Goal: Find specific page/section: Find specific page/section

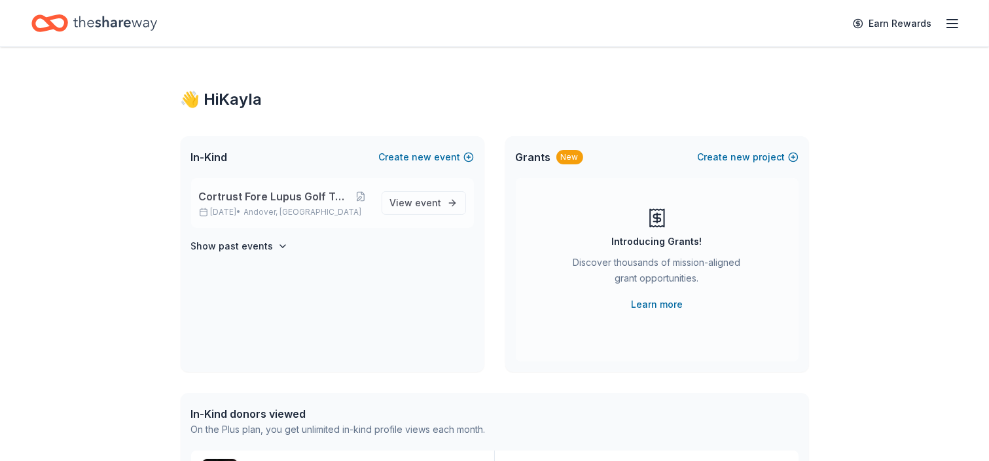
click at [249, 199] on span "Cortrust Fore Lupus Golf Tournament" at bounding box center [275, 197] width 152 height 16
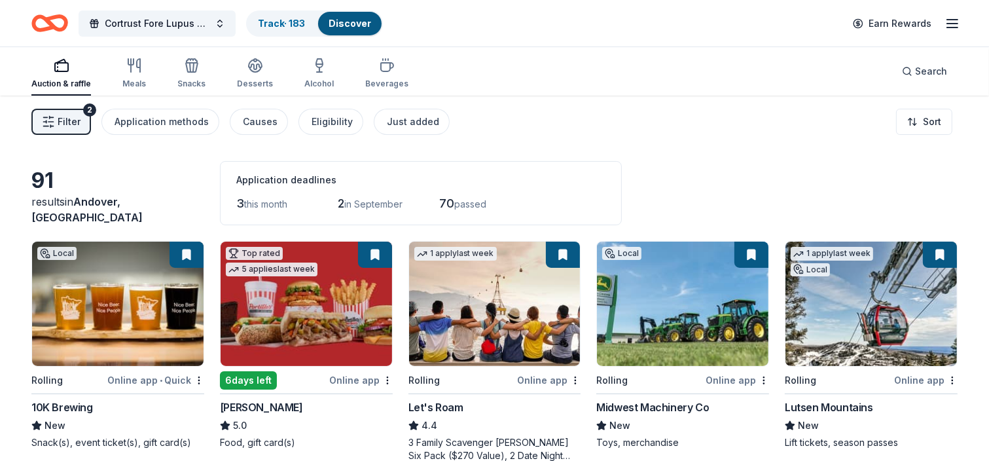
click at [62, 122] on span "Filter" at bounding box center [69, 122] width 23 height 16
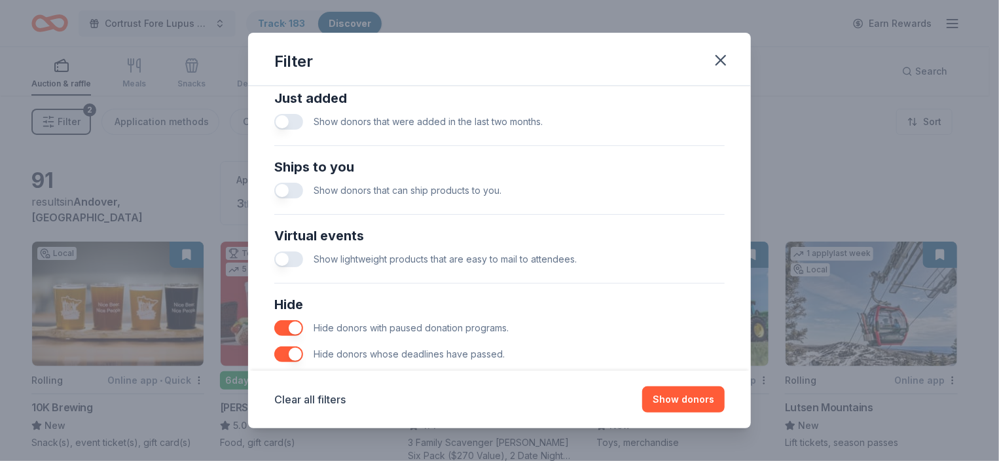
scroll to position [576, 0]
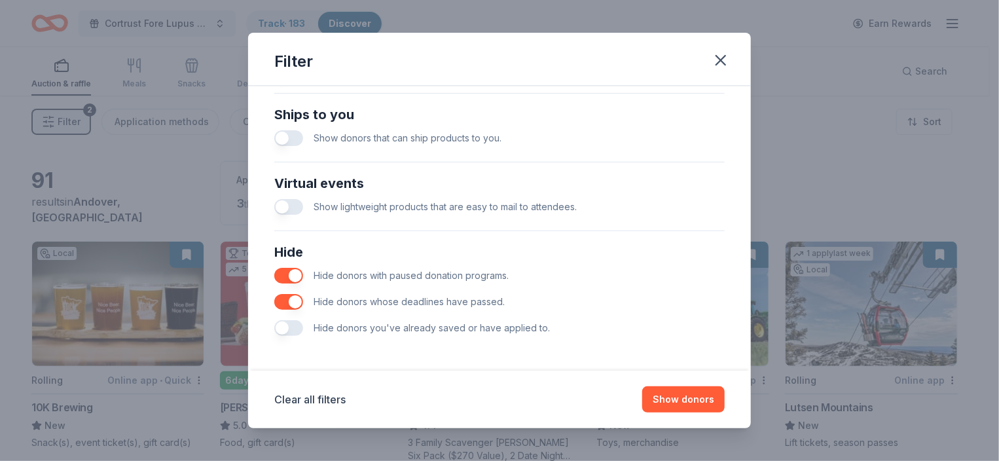
click at [283, 321] on button "button" at bounding box center [288, 328] width 29 height 16
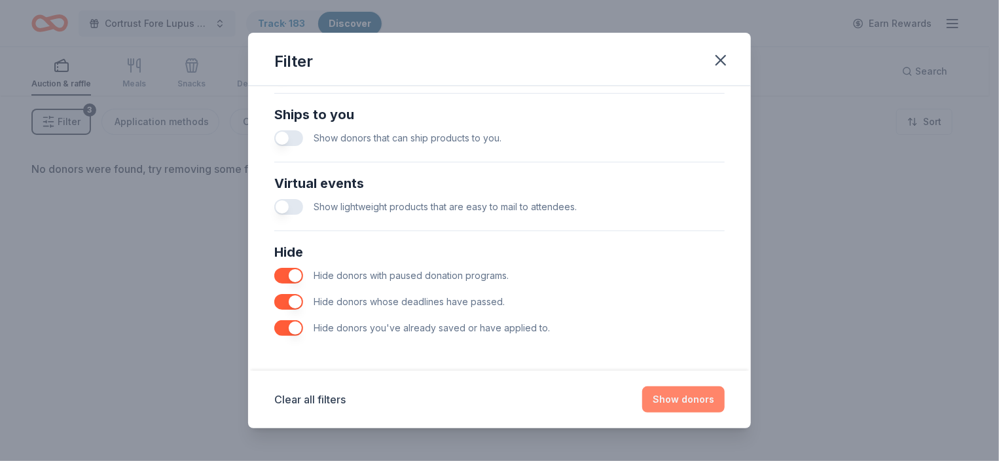
click at [680, 403] on button "Show donors" at bounding box center [683, 399] width 82 height 26
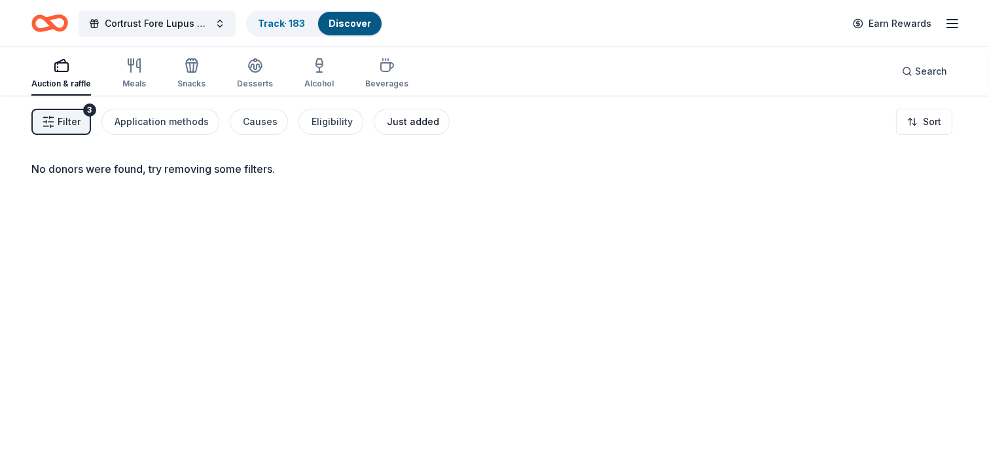
click at [401, 120] on div "Just added" at bounding box center [413, 122] width 52 height 16
click at [60, 124] on span "Filter" at bounding box center [69, 122] width 23 height 16
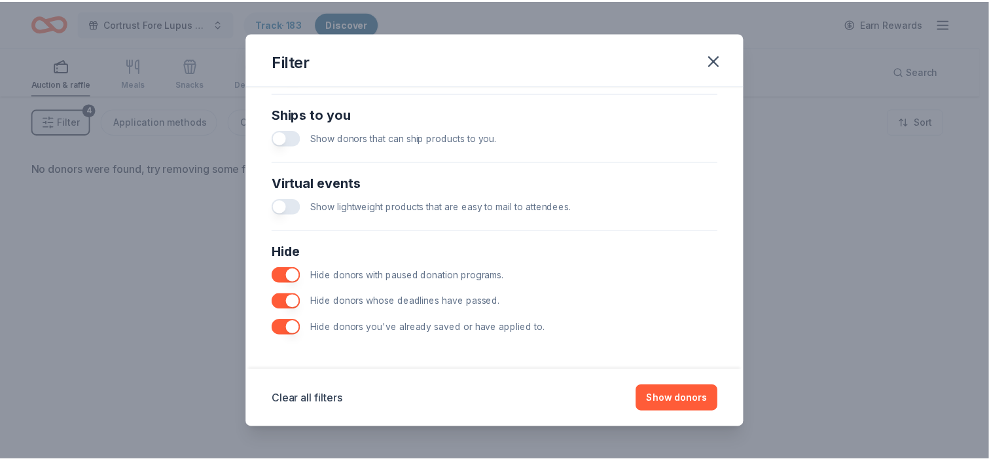
scroll to position [576, 0]
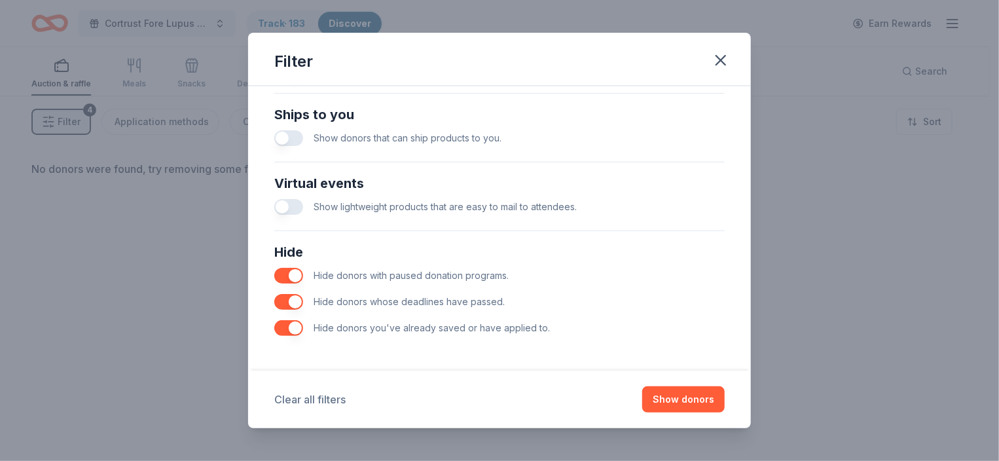
click at [318, 397] on button "Clear all filters" at bounding box center [309, 399] width 71 height 16
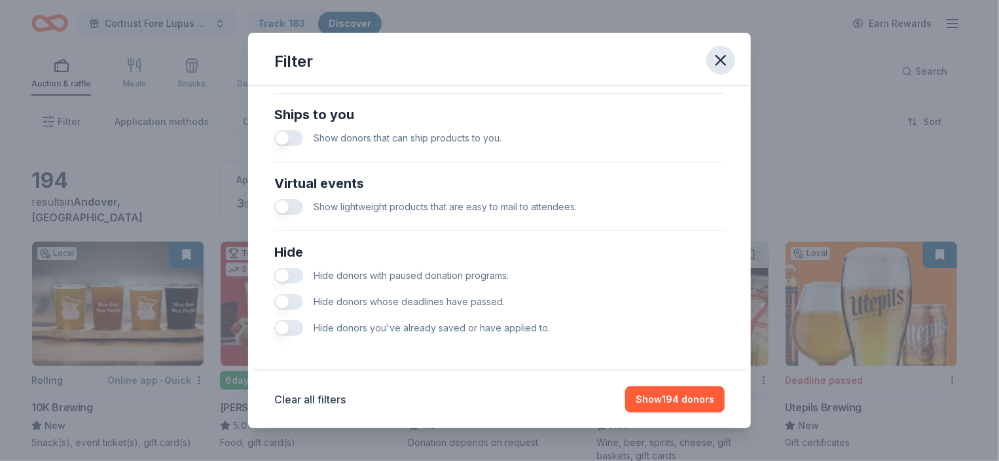
click at [719, 59] on icon "button" at bounding box center [720, 60] width 9 height 9
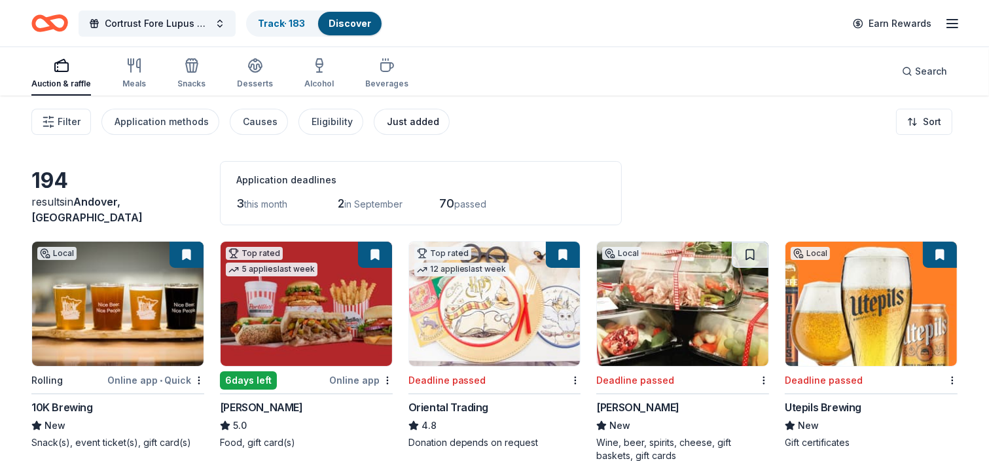
click at [403, 123] on div "Just added" at bounding box center [413, 122] width 52 height 16
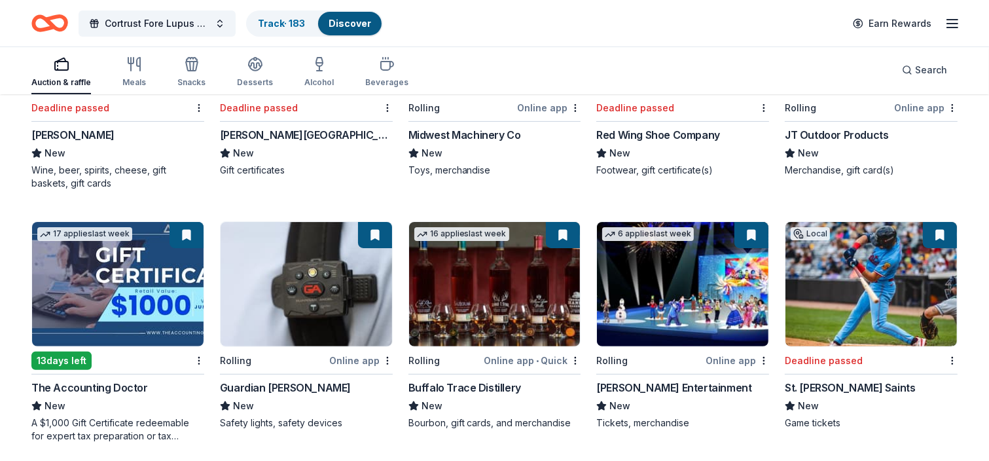
scroll to position [279, 0]
